Goal: Find specific page/section: Find specific page/section

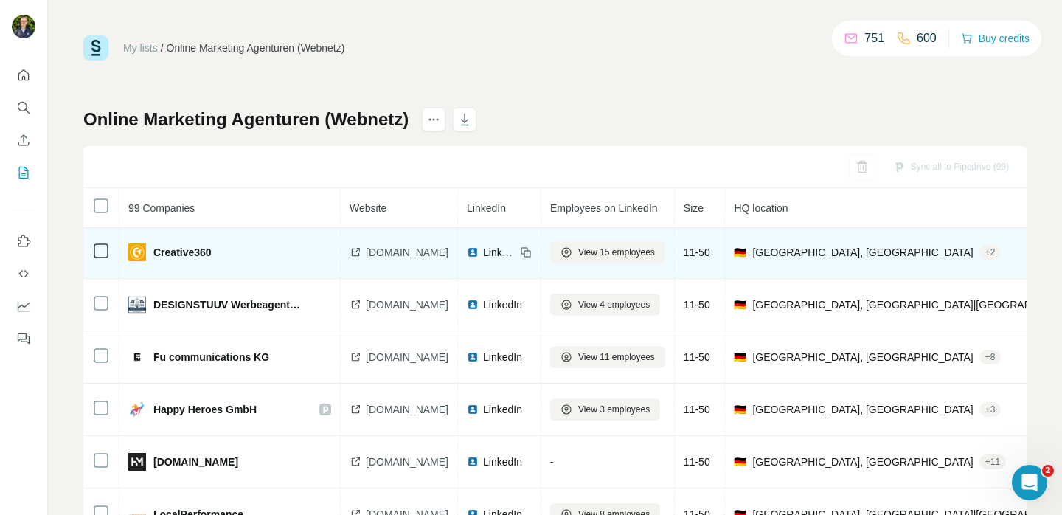
scroll to position [53, 0]
click at [408, 257] on span "creative360.de" at bounding box center [407, 253] width 83 height 15
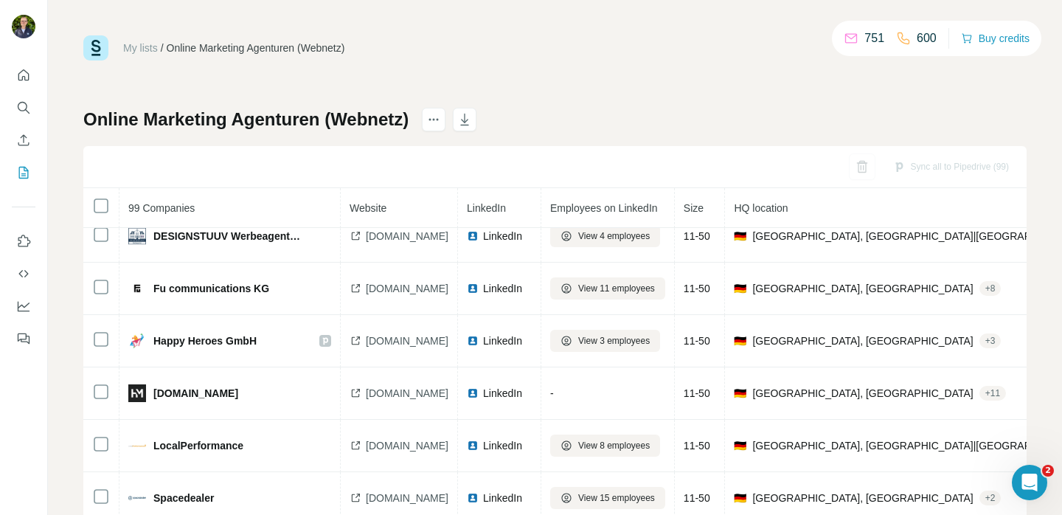
scroll to position [111, 0]
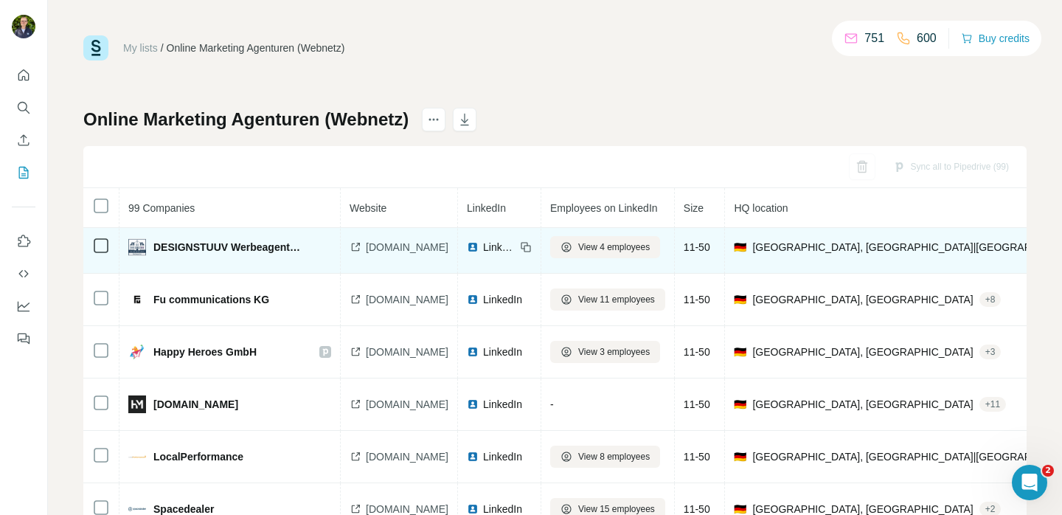
click at [407, 244] on span "designstuuv.de" at bounding box center [407, 247] width 83 height 15
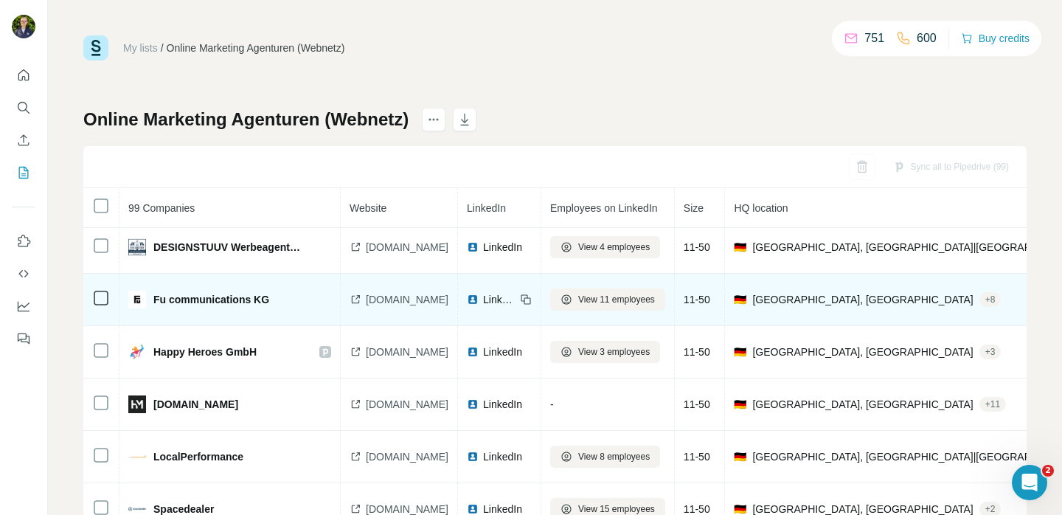
click at [411, 298] on span "fu-com.de" at bounding box center [407, 299] width 83 height 15
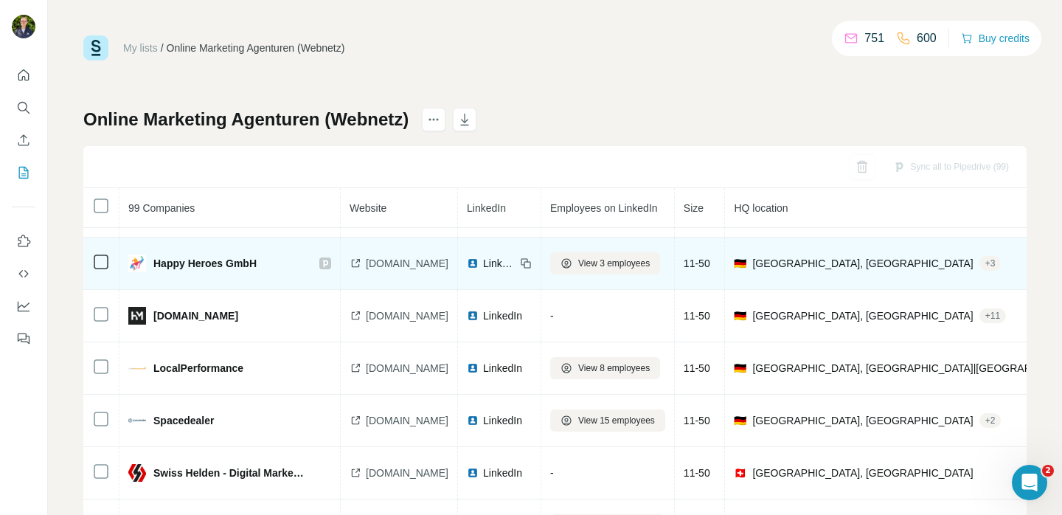
scroll to position [203, 0]
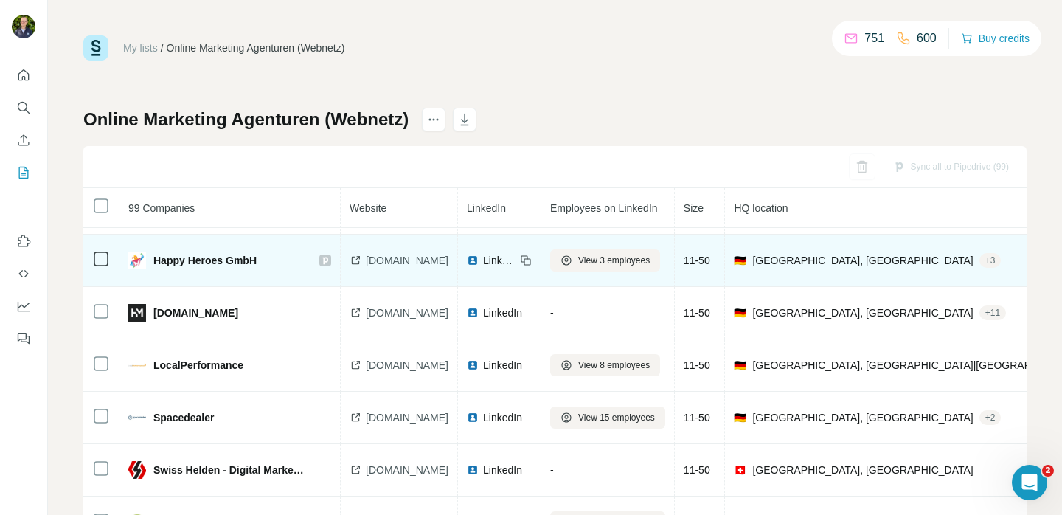
click at [420, 263] on span "happyheroes.de" at bounding box center [407, 260] width 83 height 15
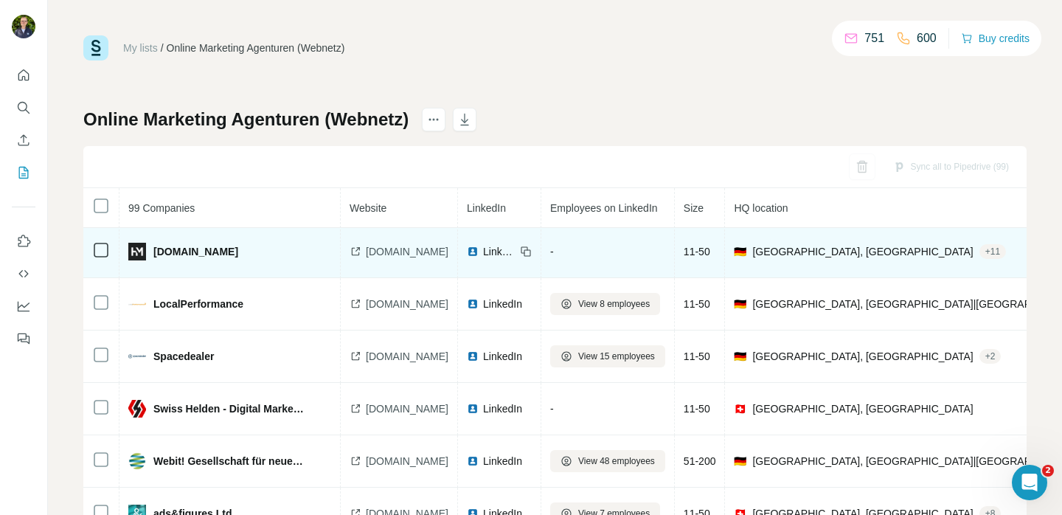
scroll to position [271, 0]
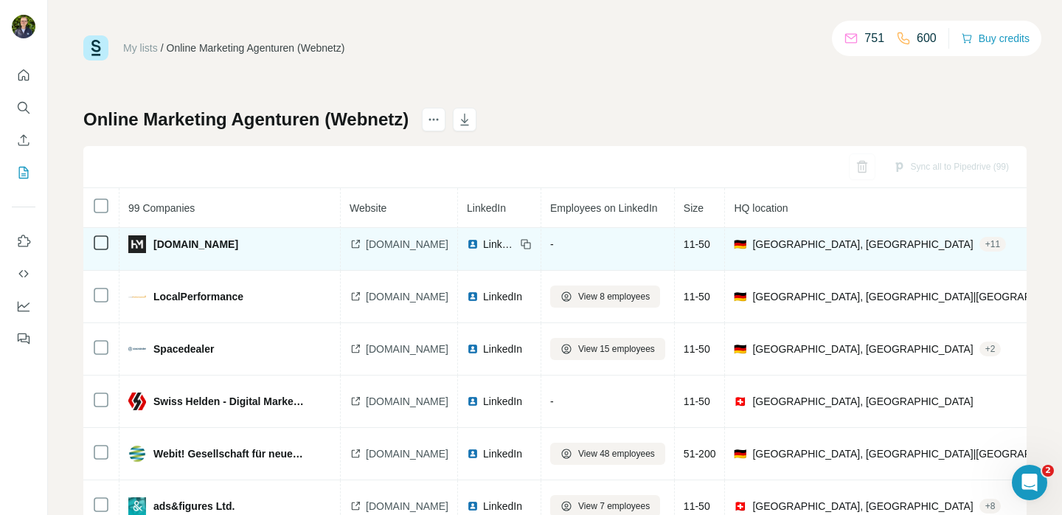
click at [364, 240] on div "heskamp-medien.de" at bounding box center [399, 244] width 99 height 15
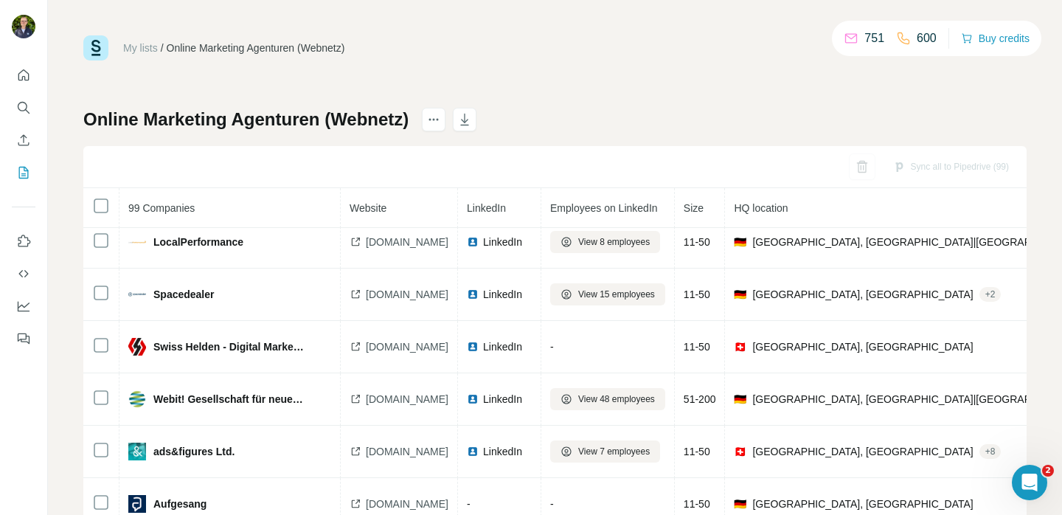
scroll to position [329, 0]
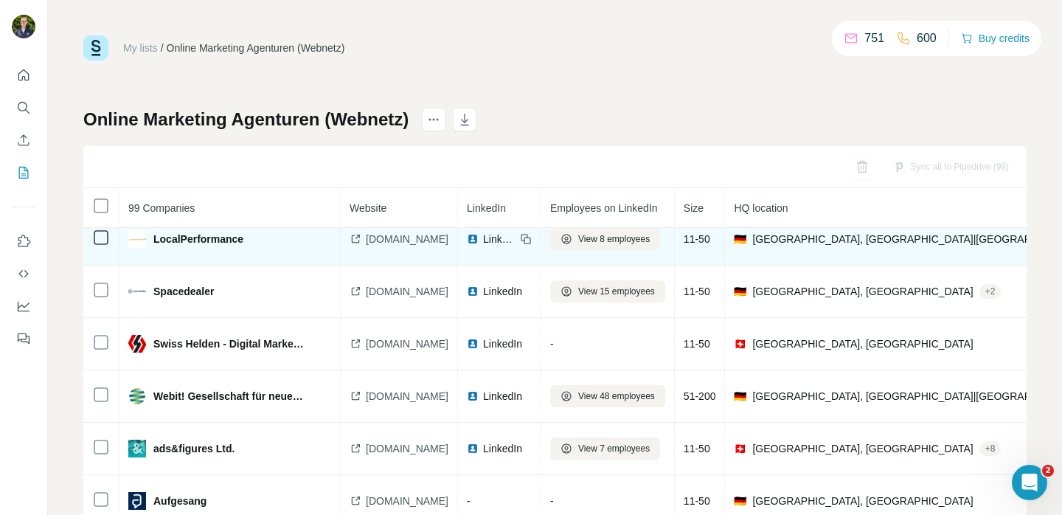
click at [371, 234] on span "localperformance.com" at bounding box center [407, 239] width 83 height 15
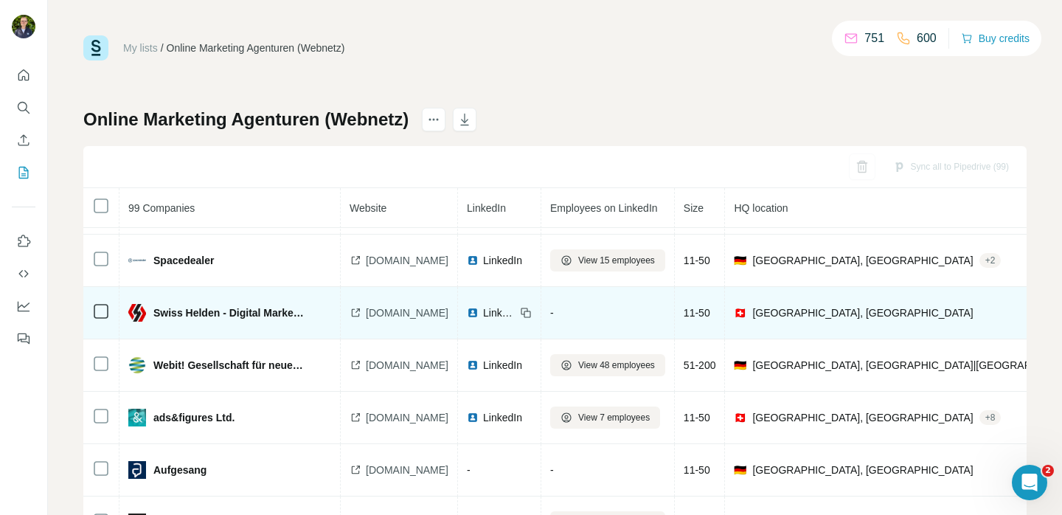
scroll to position [363, 0]
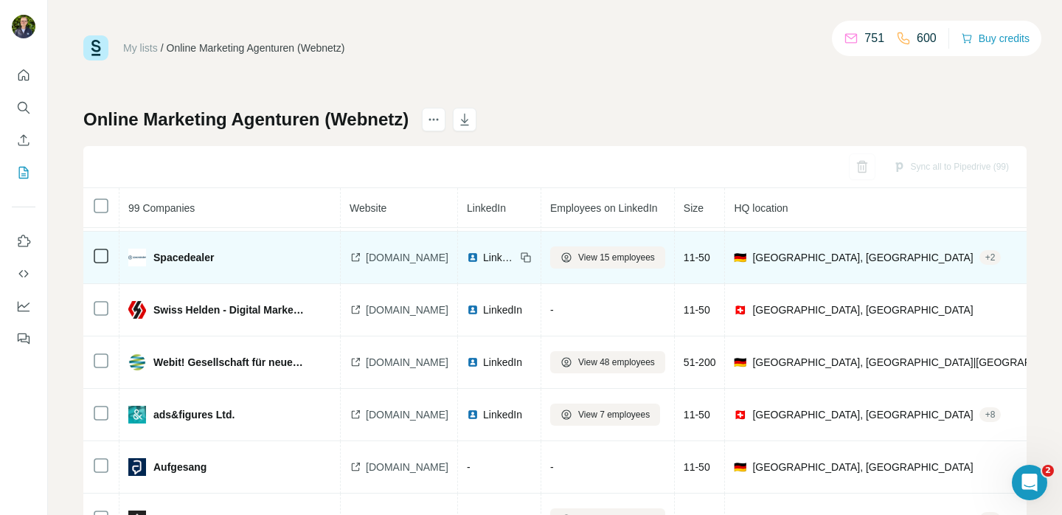
click at [392, 260] on span "spacedealer.de" at bounding box center [407, 257] width 83 height 15
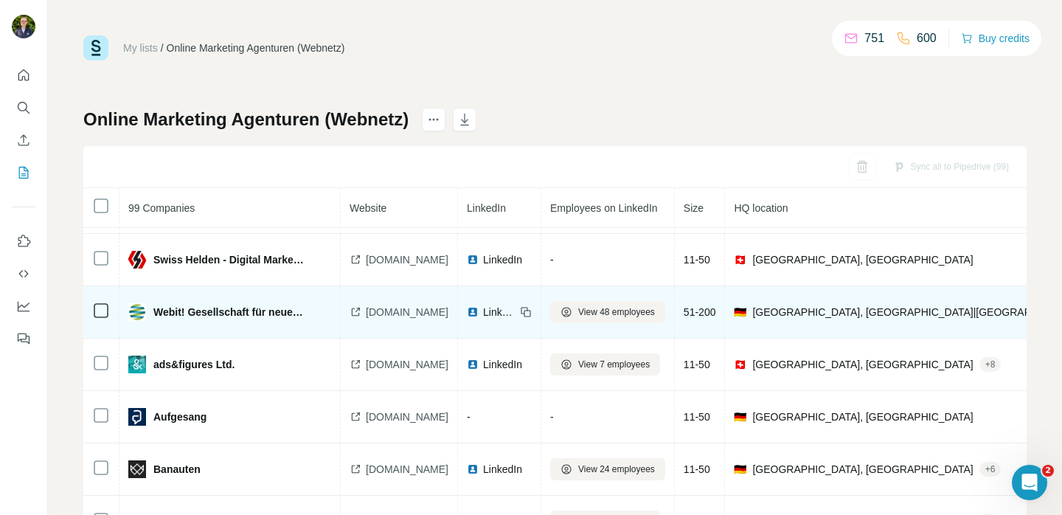
scroll to position [414, 0]
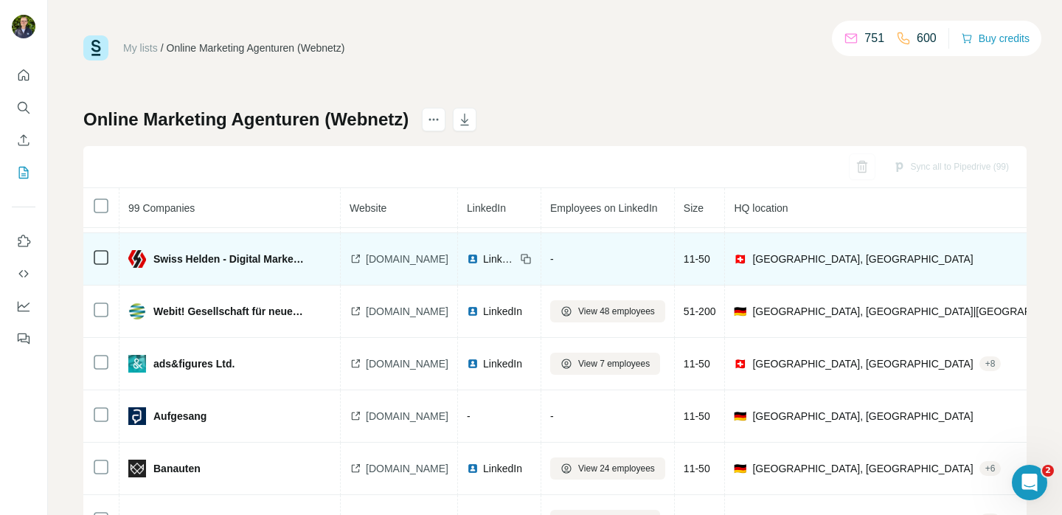
click at [405, 255] on span "swisshelden.ch" at bounding box center [407, 258] width 83 height 15
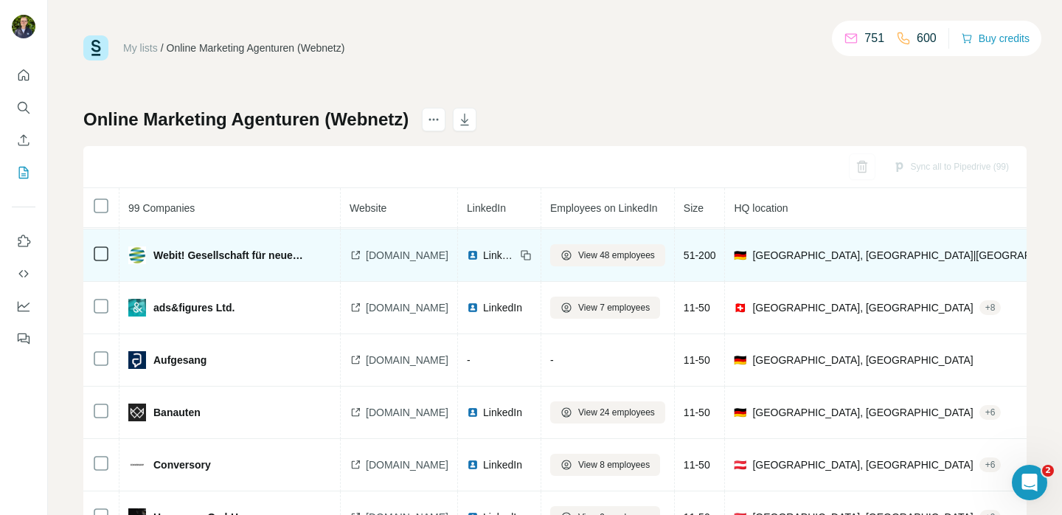
scroll to position [470, 0]
click at [384, 256] on span "webit.de" at bounding box center [407, 254] width 83 height 15
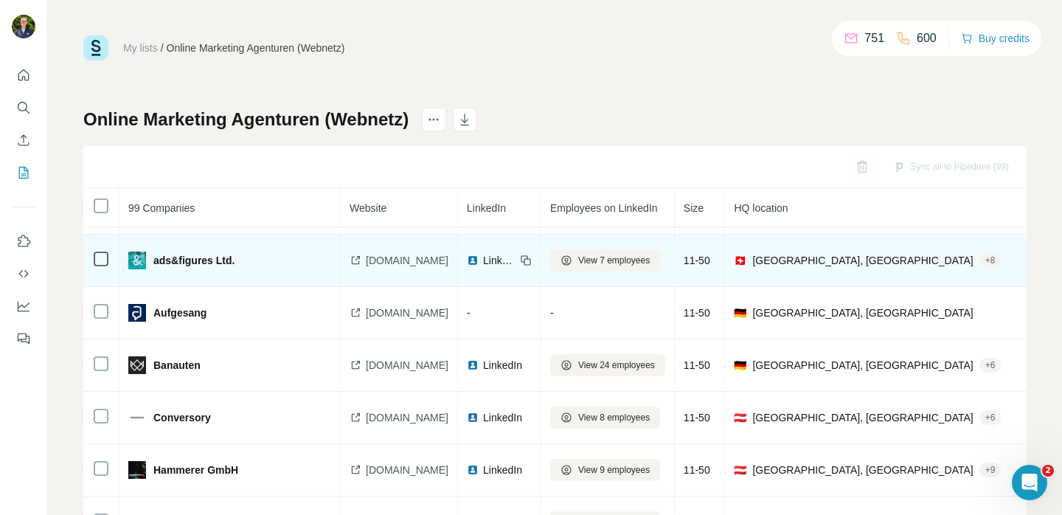
scroll to position [518, 0]
click at [409, 260] on span "adsandfigures.com" at bounding box center [407, 259] width 83 height 15
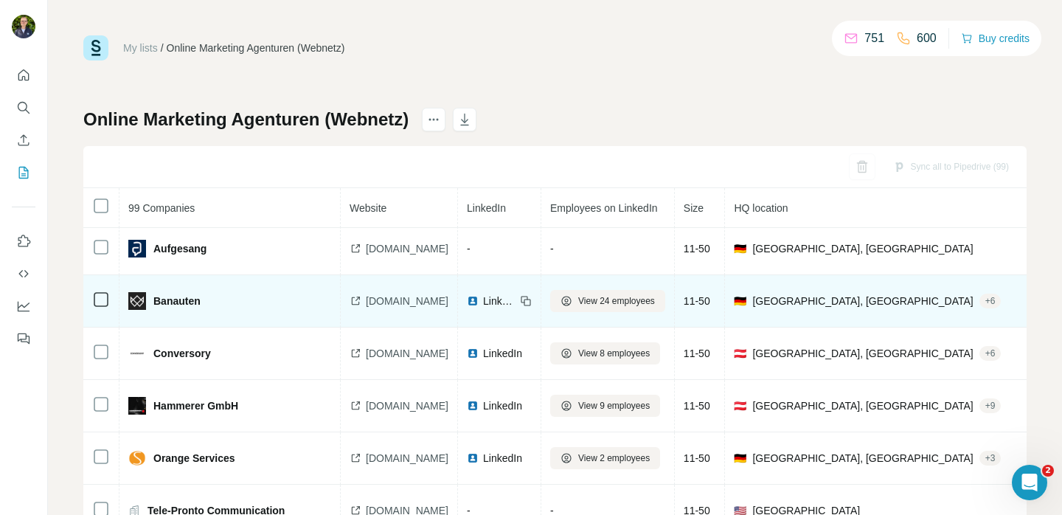
scroll to position [594, 0]
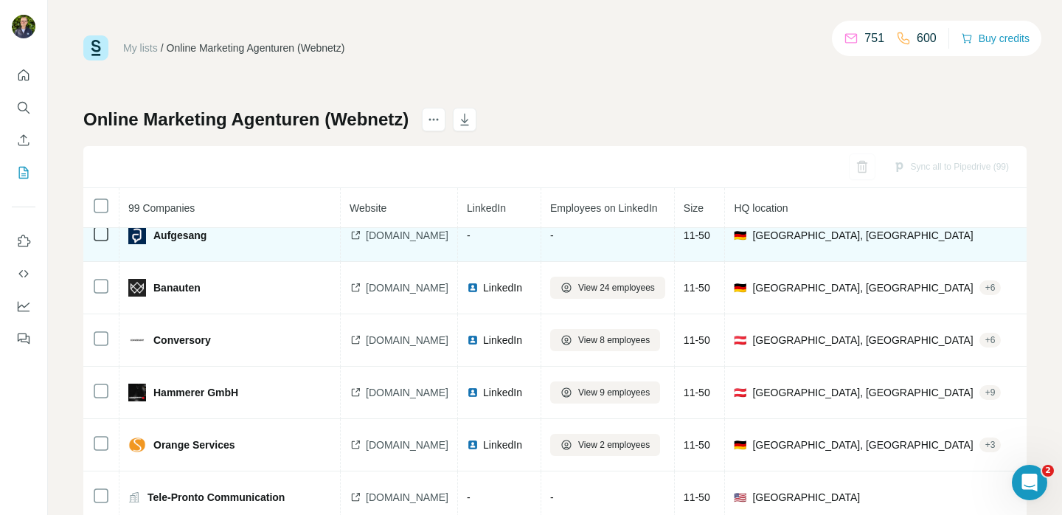
click at [410, 238] on span "sem-deutschland.de" at bounding box center [407, 235] width 83 height 15
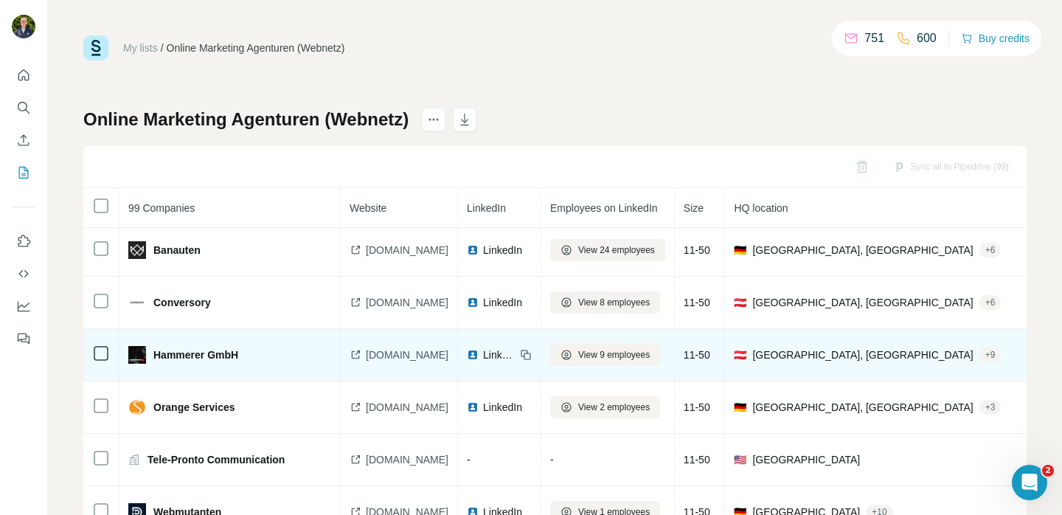
scroll to position [633, 0]
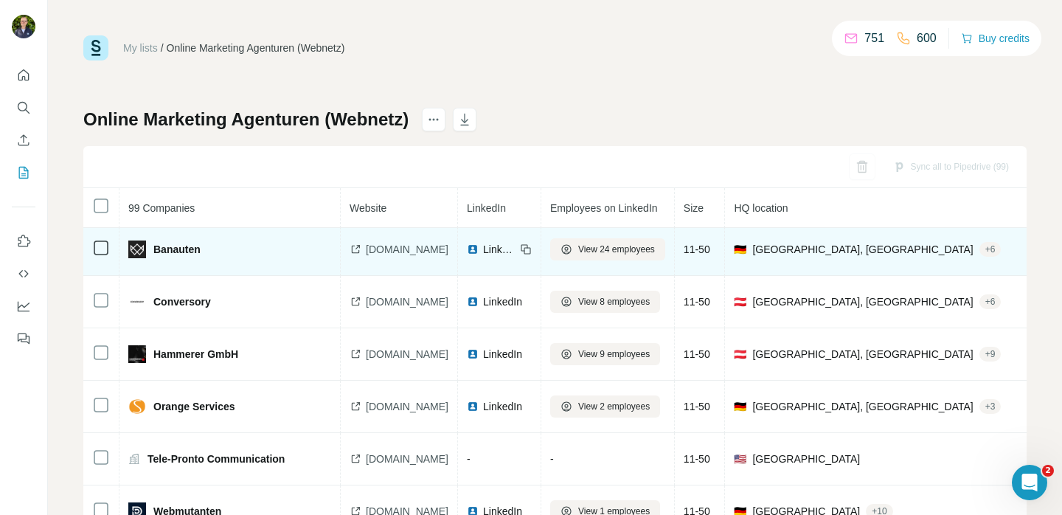
click at [395, 244] on span "banauten.com" at bounding box center [407, 249] width 83 height 15
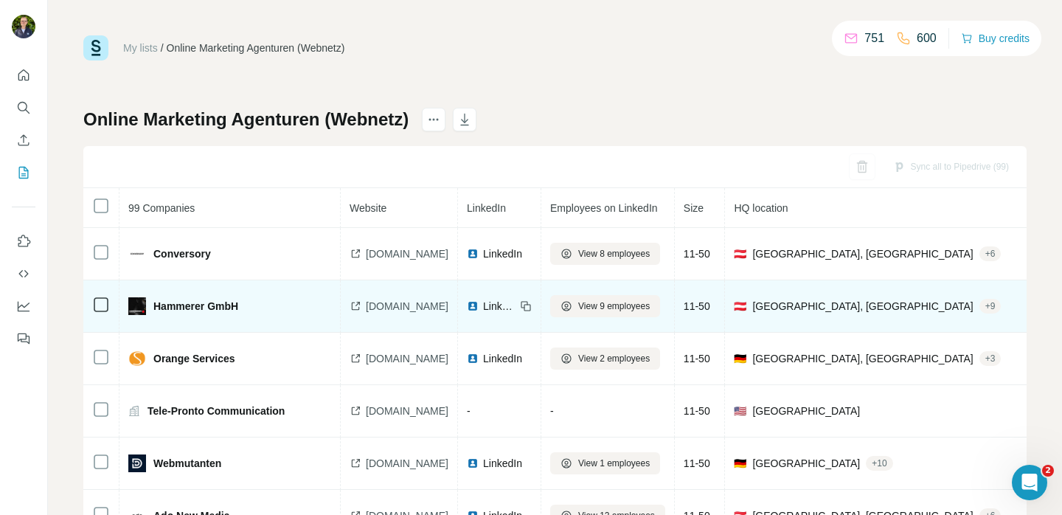
scroll to position [681, 0]
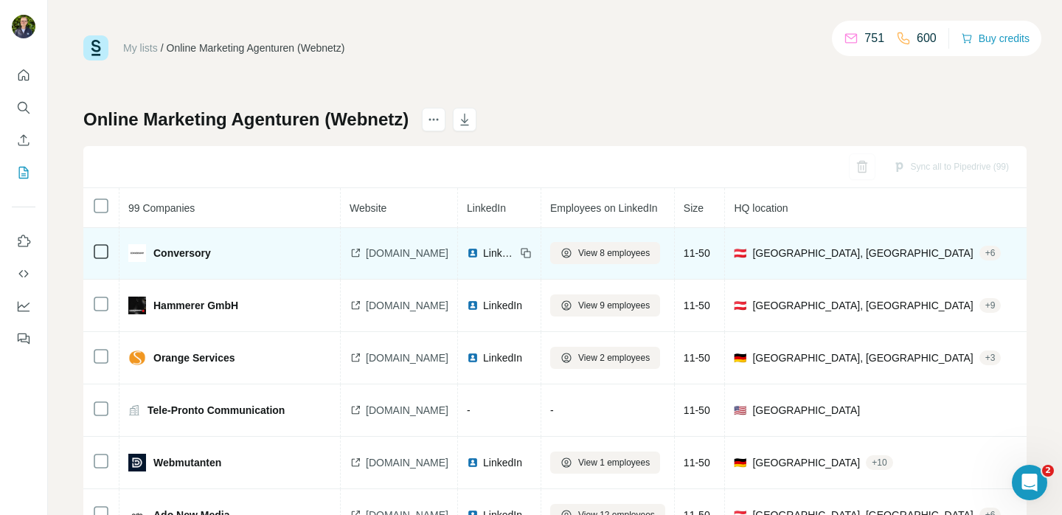
click at [419, 254] on span "[DOMAIN_NAME]" at bounding box center [407, 253] width 83 height 15
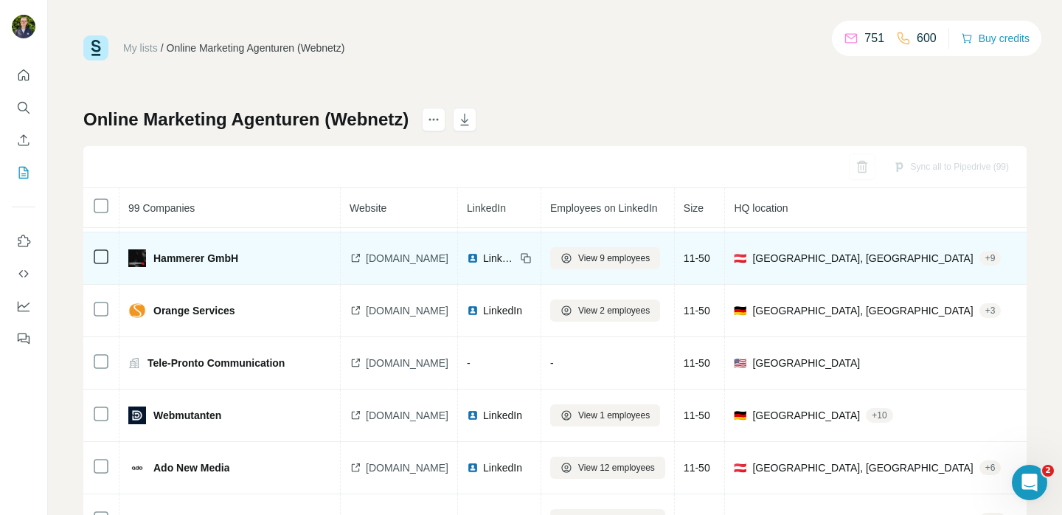
scroll to position [731, 0]
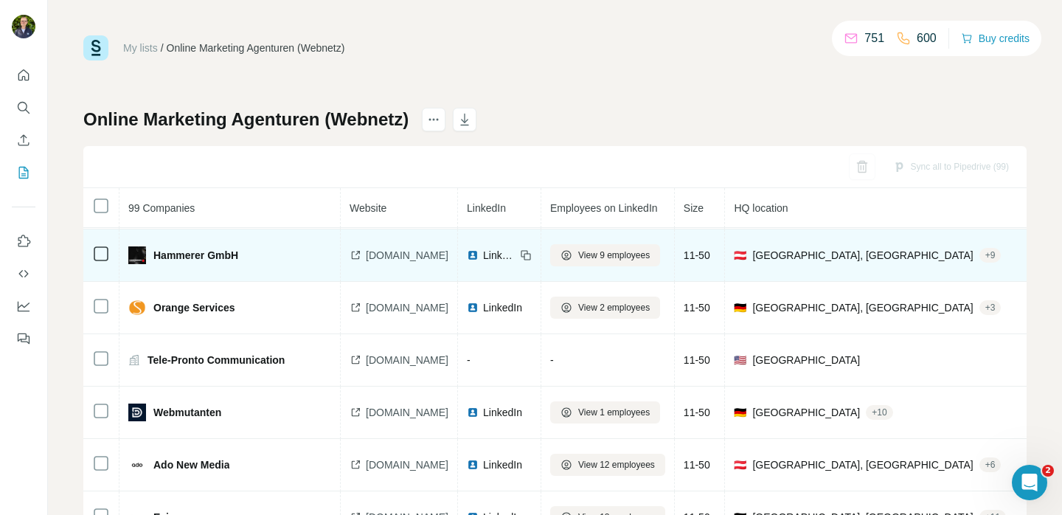
click at [401, 254] on span "hammerer.at" at bounding box center [407, 255] width 83 height 15
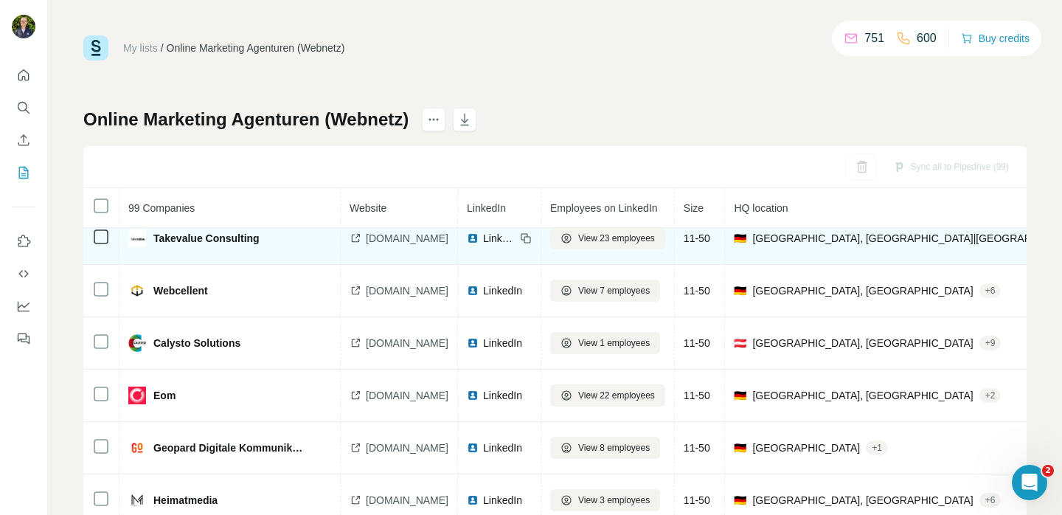
scroll to position [795, 0]
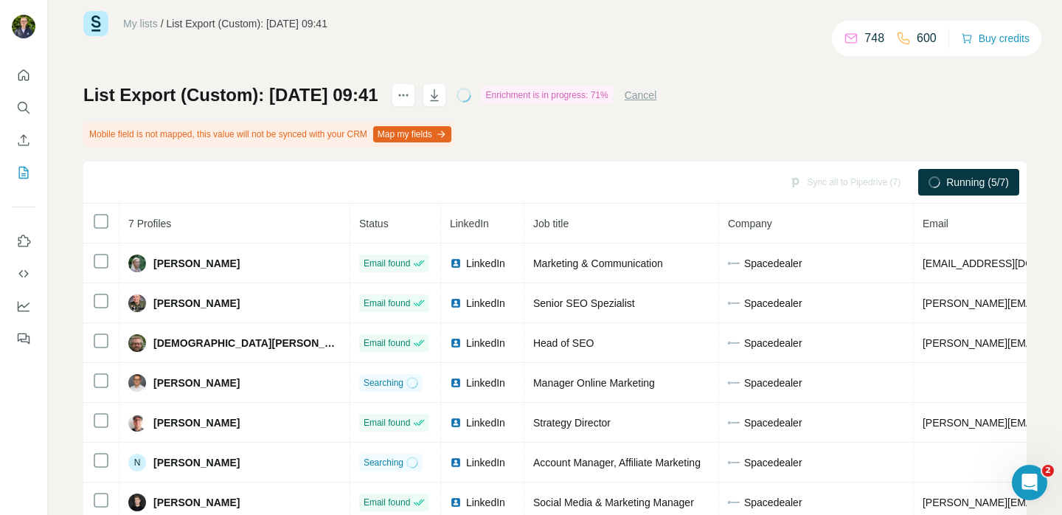
scroll to position [75, 0]
